Goal: Transaction & Acquisition: Purchase product/service

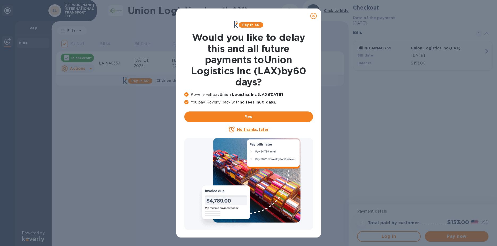
click at [310, 17] on icon at bounding box center [313, 16] width 6 height 6
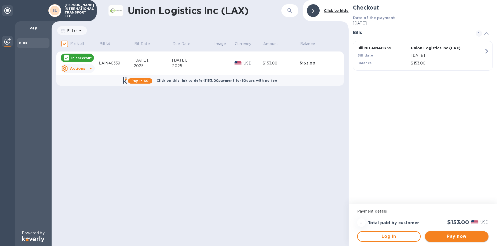
click at [456, 240] on span "Pay now" at bounding box center [456, 237] width 55 height 6
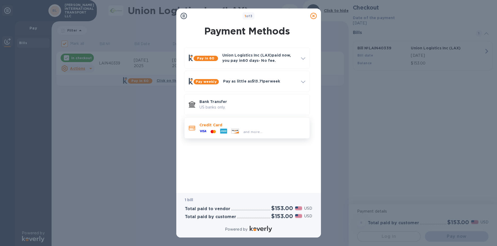
click at [241, 124] on p "Credit Card" at bounding box center [252, 125] width 106 height 5
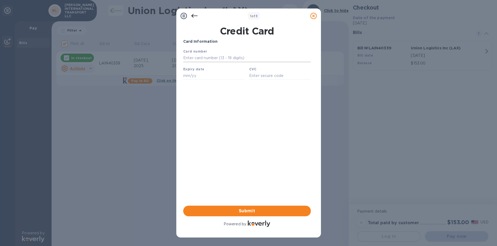
click at [211, 58] on input "text" at bounding box center [247, 58] width 128 height 8
click at [213, 58] on input "text" at bounding box center [247, 58] width 128 height 8
type input "[CREDIT_CARD_NUMBER] 3"
click at [201, 79] on input "text" at bounding box center [214, 76] width 62 height 8
type input "11/27"
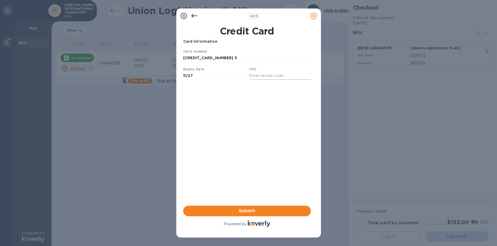
click at [252, 77] on input "text" at bounding box center [280, 76] width 62 height 8
type input "679"
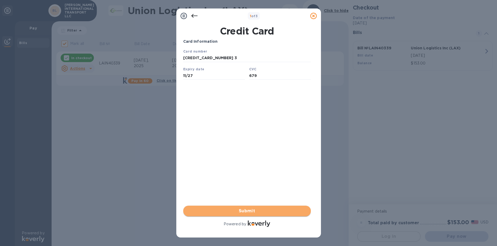
click at [249, 212] on span "Submit" at bounding box center [246, 211] width 119 height 6
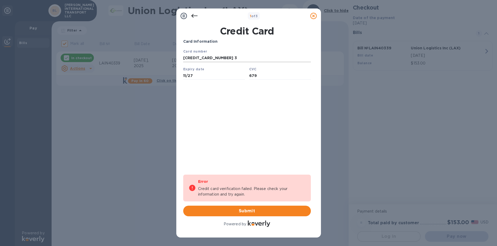
drag, startPoint x: 226, startPoint y: 58, endPoint x: 134, endPoint y: 47, distance: 93.2
click at [183, 54] on input "[CREDIT_CARD_NUMBER] 3" at bounding box center [247, 58] width 128 height 8
type input "[CREDIT_CARD_NUMBER]"
click button "Save" at bounding box center [183, 49] width 0 height 0
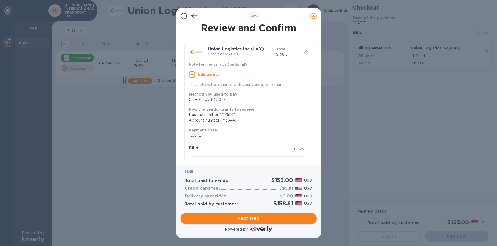
click at [256, 216] on span "Next step" at bounding box center [249, 219] width 128 height 6
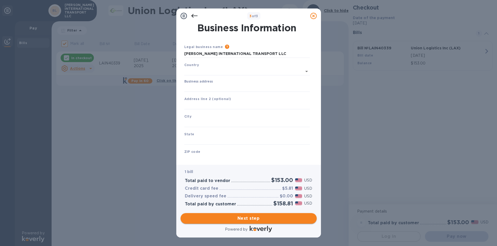
type input "[GEOGRAPHIC_DATA]"
click at [201, 79] on label "Business address" at bounding box center [198, 80] width 28 height 3
click at [201, 83] on input "Business address" at bounding box center [246, 87] width 125 height 8
click at [204, 86] on input "Business address" at bounding box center [246, 87] width 125 height 8
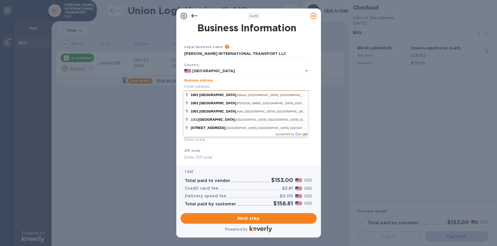
type input "[STREET_ADDRESS]"
type input "[PERSON_NAME]"
type input "GA"
type input "30253"
type input "[STREET_ADDRESS]"
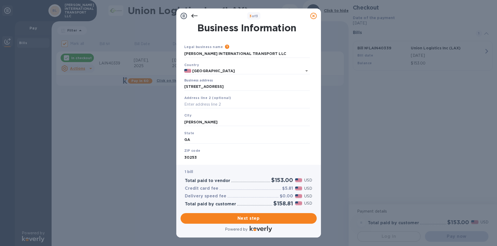
scroll to position [19, 0]
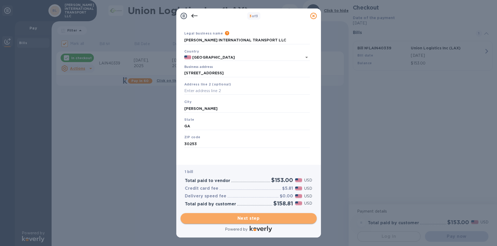
click at [253, 216] on span "Next step" at bounding box center [249, 219] width 128 height 6
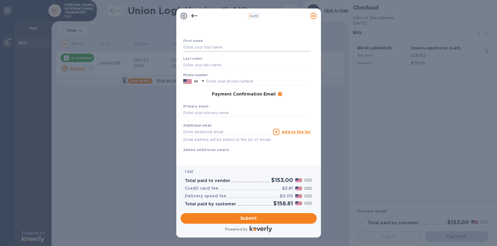
drag, startPoint x: 187, startPoint y: 49, endPoint x: 200, endPoint y: 50, distance: 12.9
click at [187, 48] on input "text" at bounding box center [247, 48] width 128 height 8
type input "Magan"
type input "[PERSON_NAME]"
type input "7709571866"
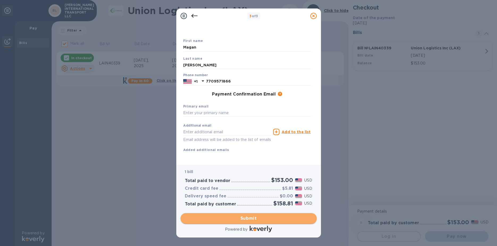
click at [242, 218] on span "Submit" at bounding box center [249, 219] width 128 height 6
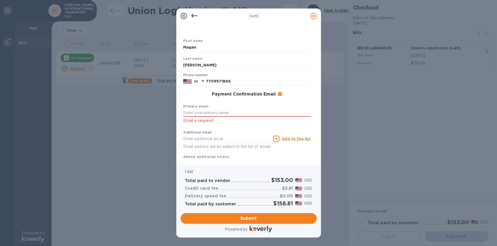
click at [206, 117] on div "Email is required" at bounding box center [247, 116] width 128 height 15
click at [208, 112] on input "text" at bounding box center [247, 113] width 128 height 8
type input "[EMAIL_ADDRESS][PERSON_NAME][DOMAIN_NAME]"
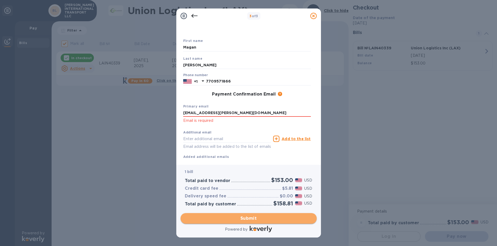
click at [263, 215] on button "Submit" at bounding box center [248, 218] width 136 height 11
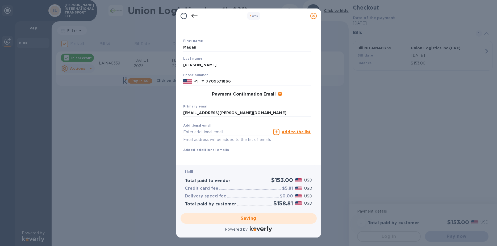
scroll to position [26, 0]
click at [206, 128] on input "text" at bounding box center [227, 132] width 88 height 8
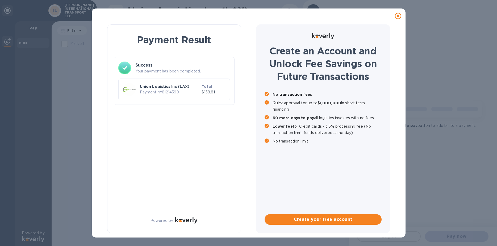
checkbox input "false"
